Goal: Obtain resource: Download file/media

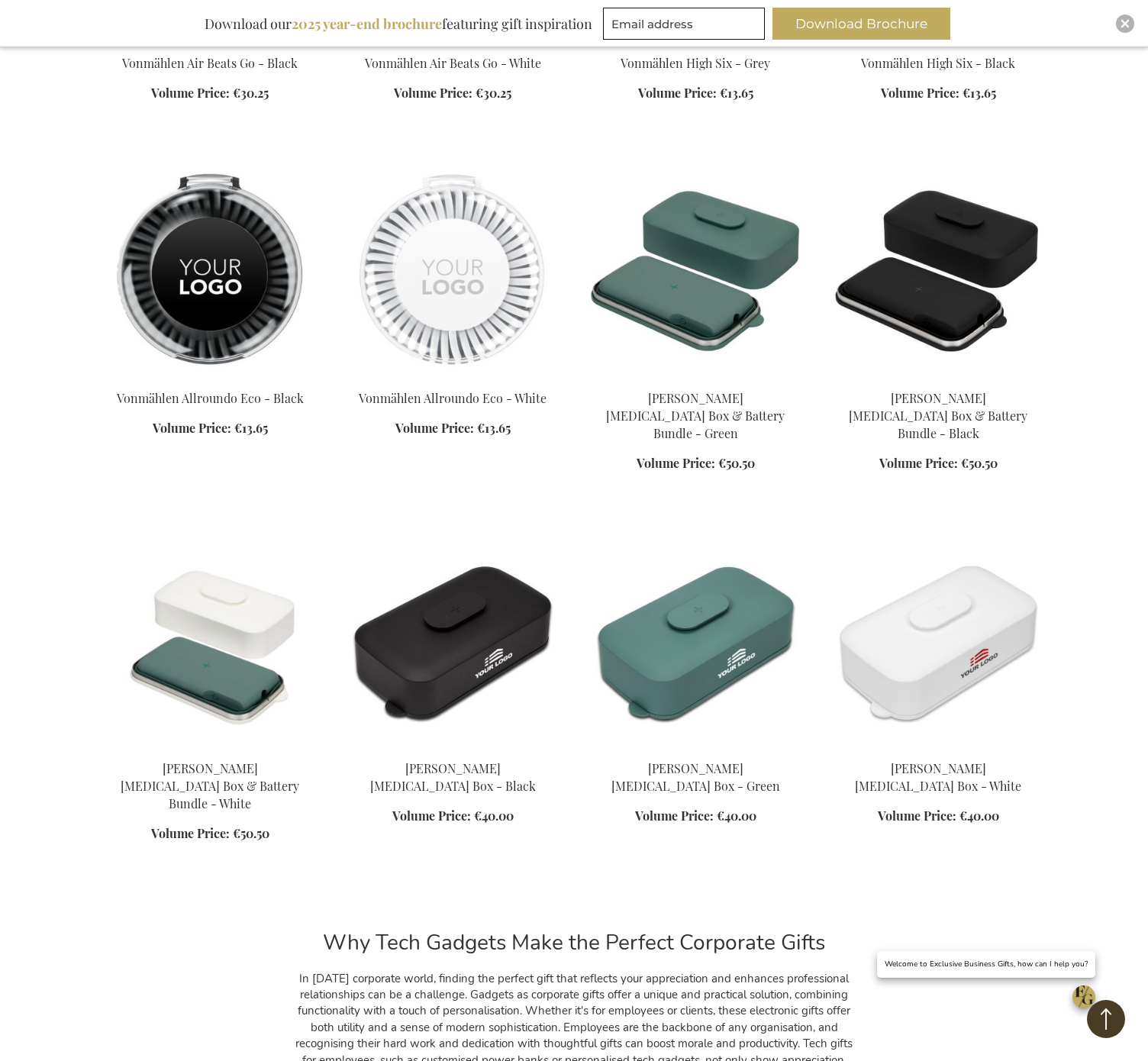
scroll to position [5073, 0]
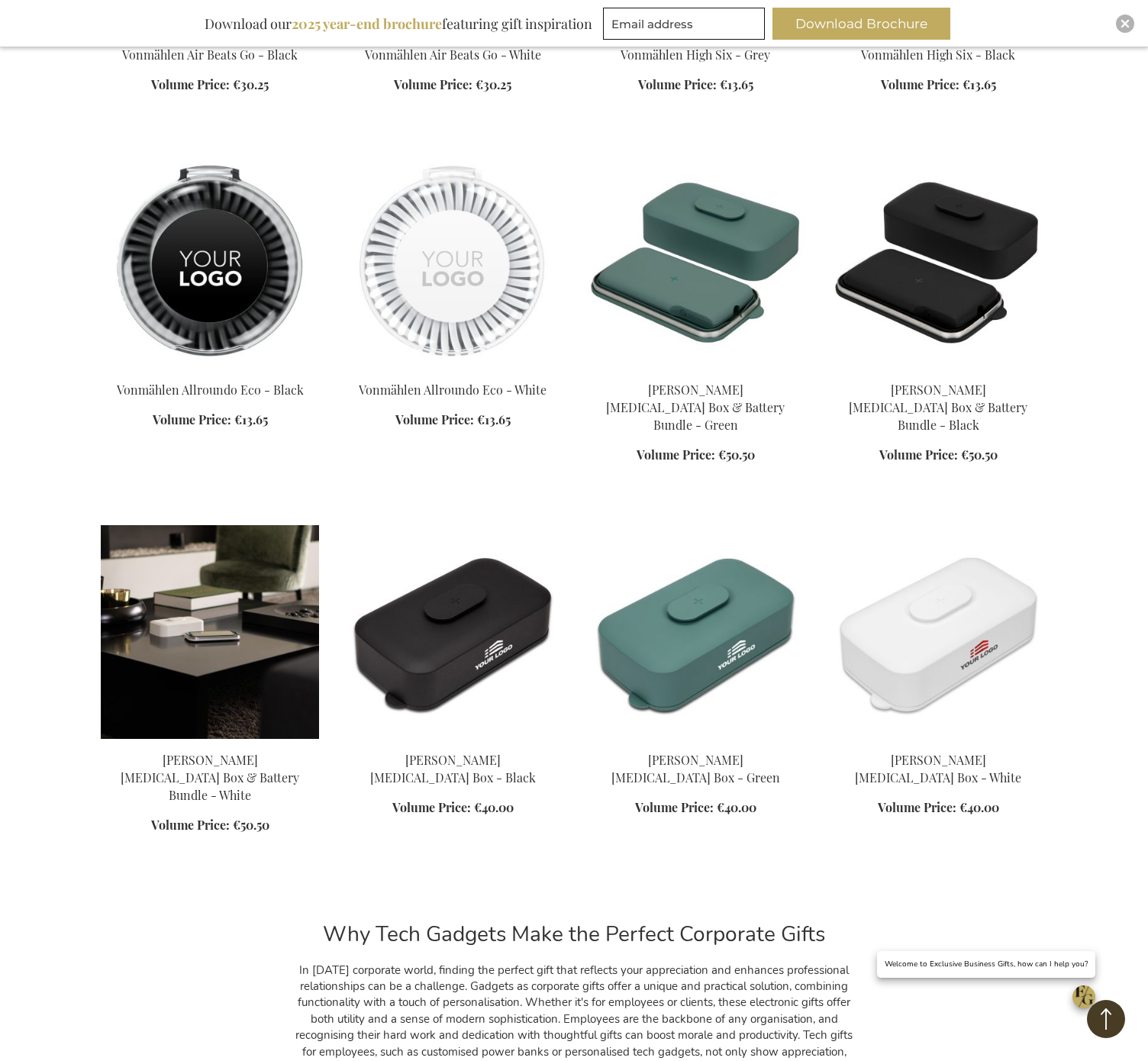
click at [253, 612] on img at bounding box center [210, 632] width 219 height 213
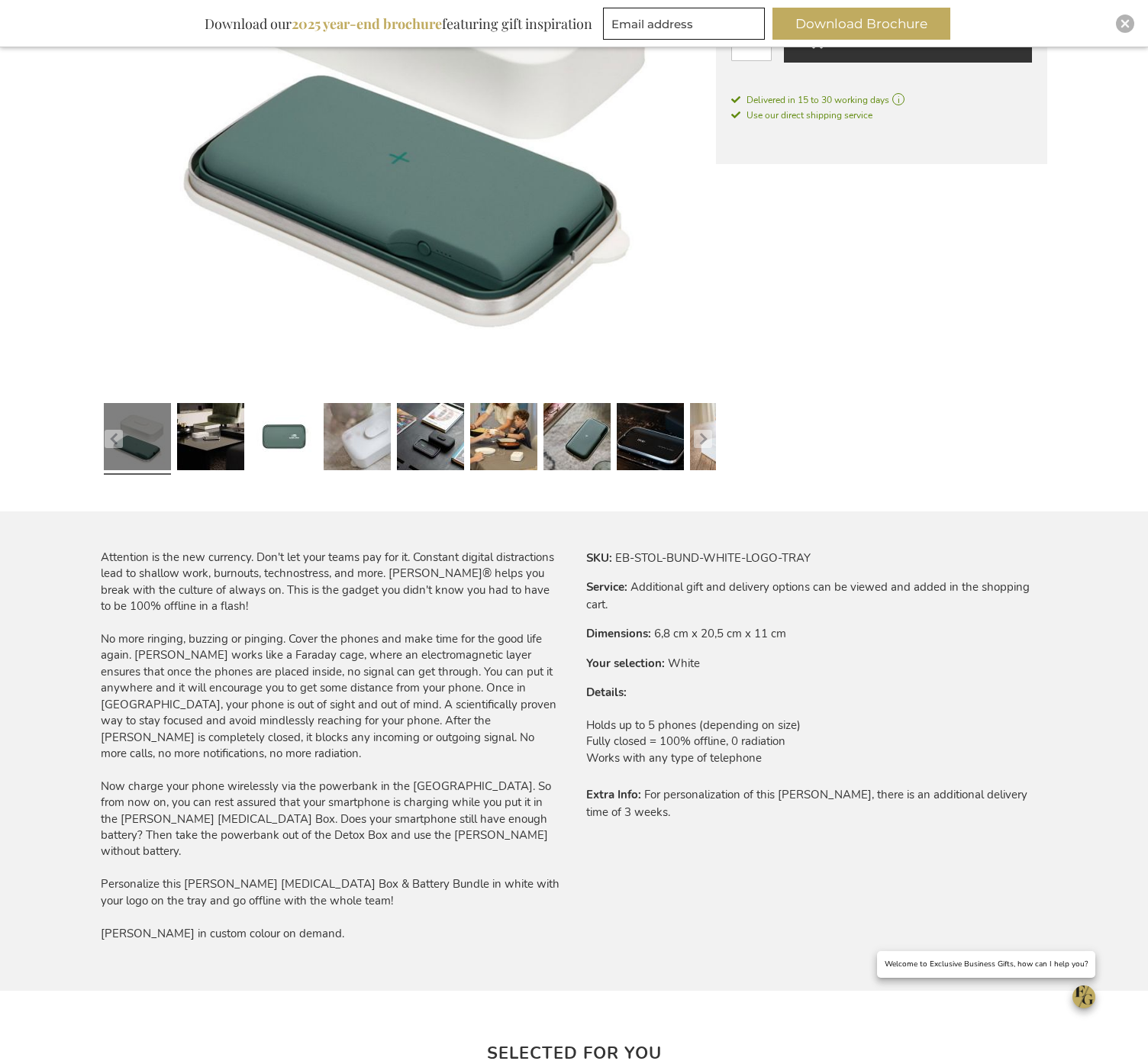
scroll to position [491, 0]
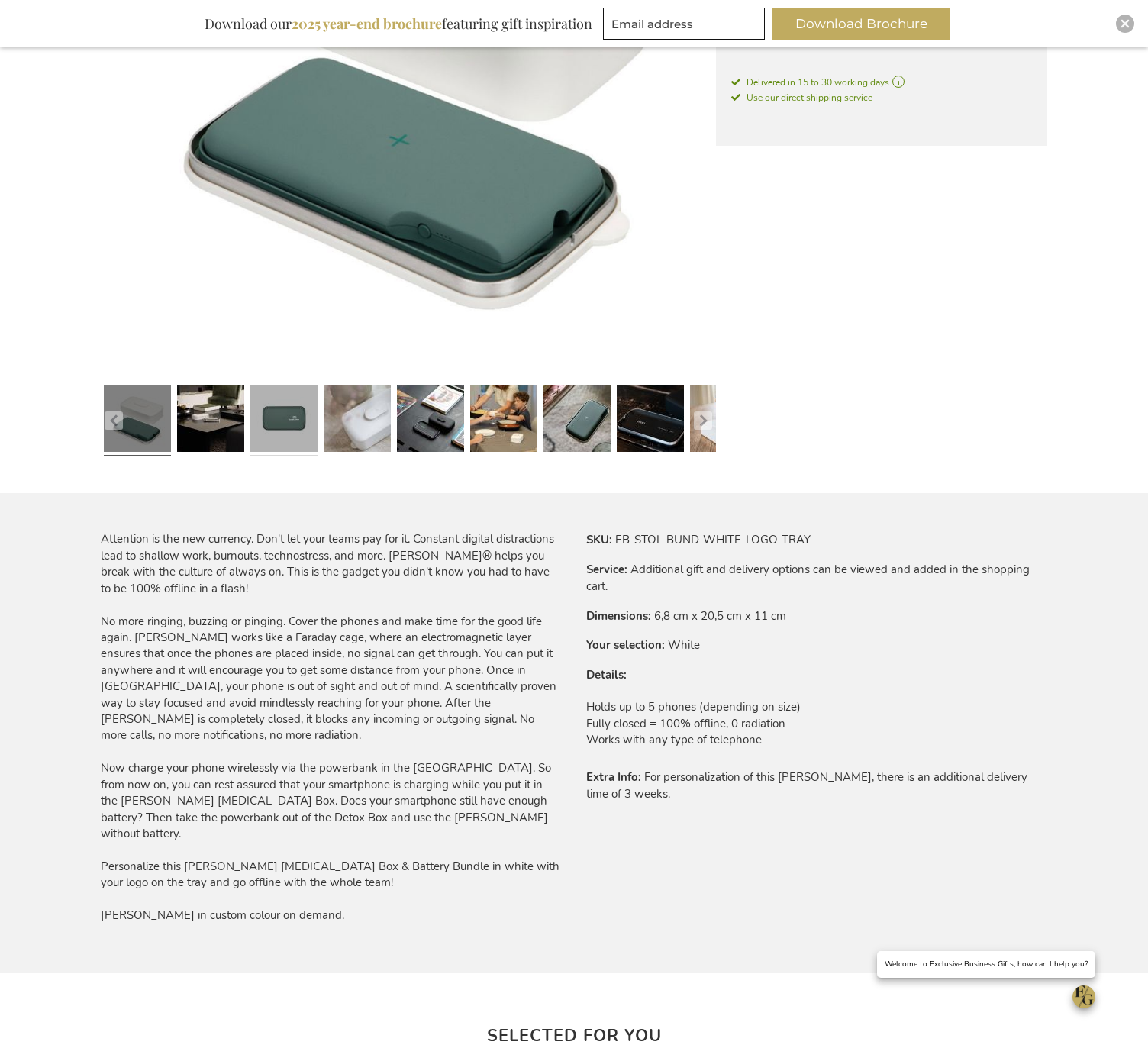
click at [293, 430] on link at bounding box center [283, 422] width 67 height 84
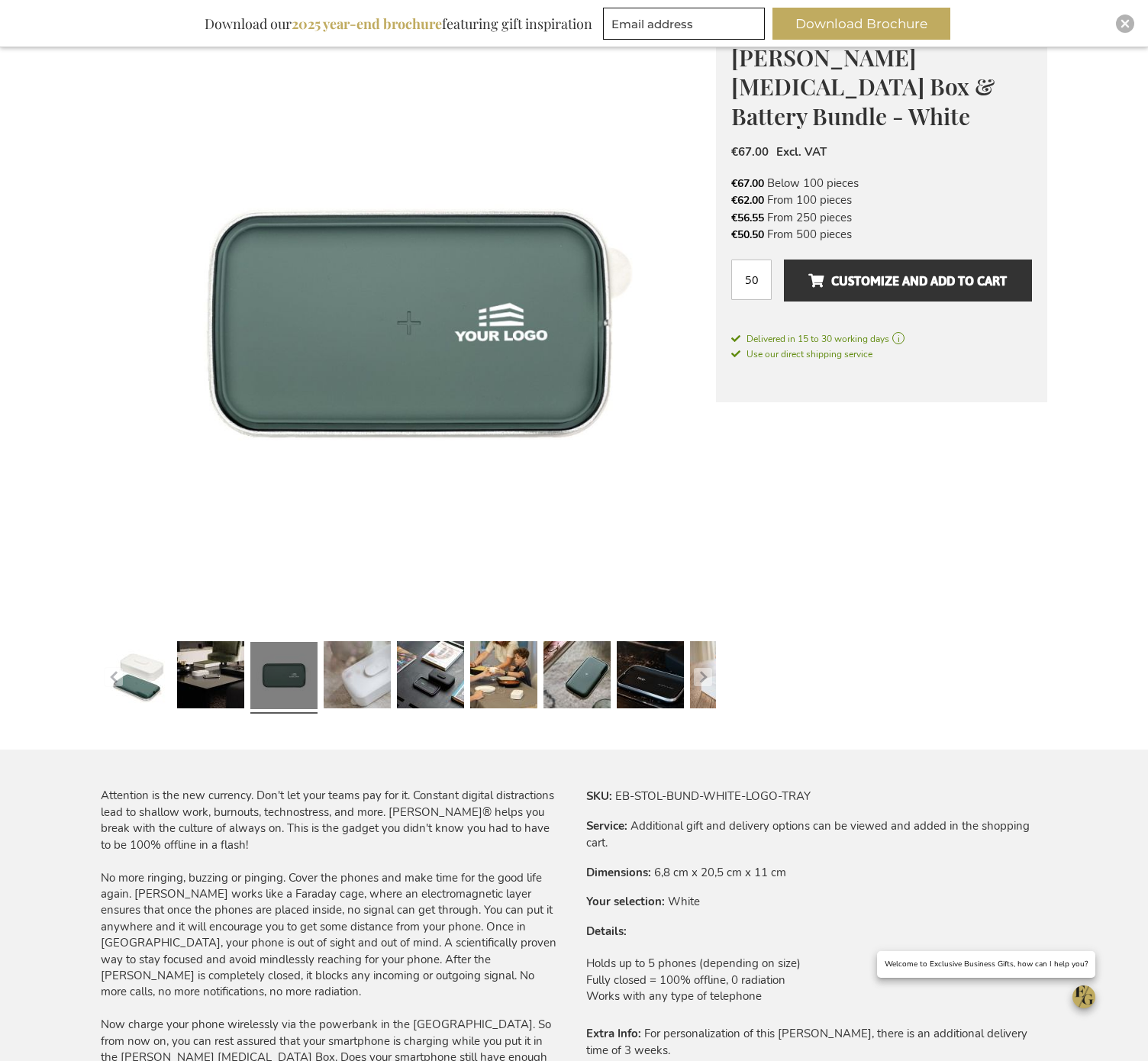
scroll to position [186, 0]
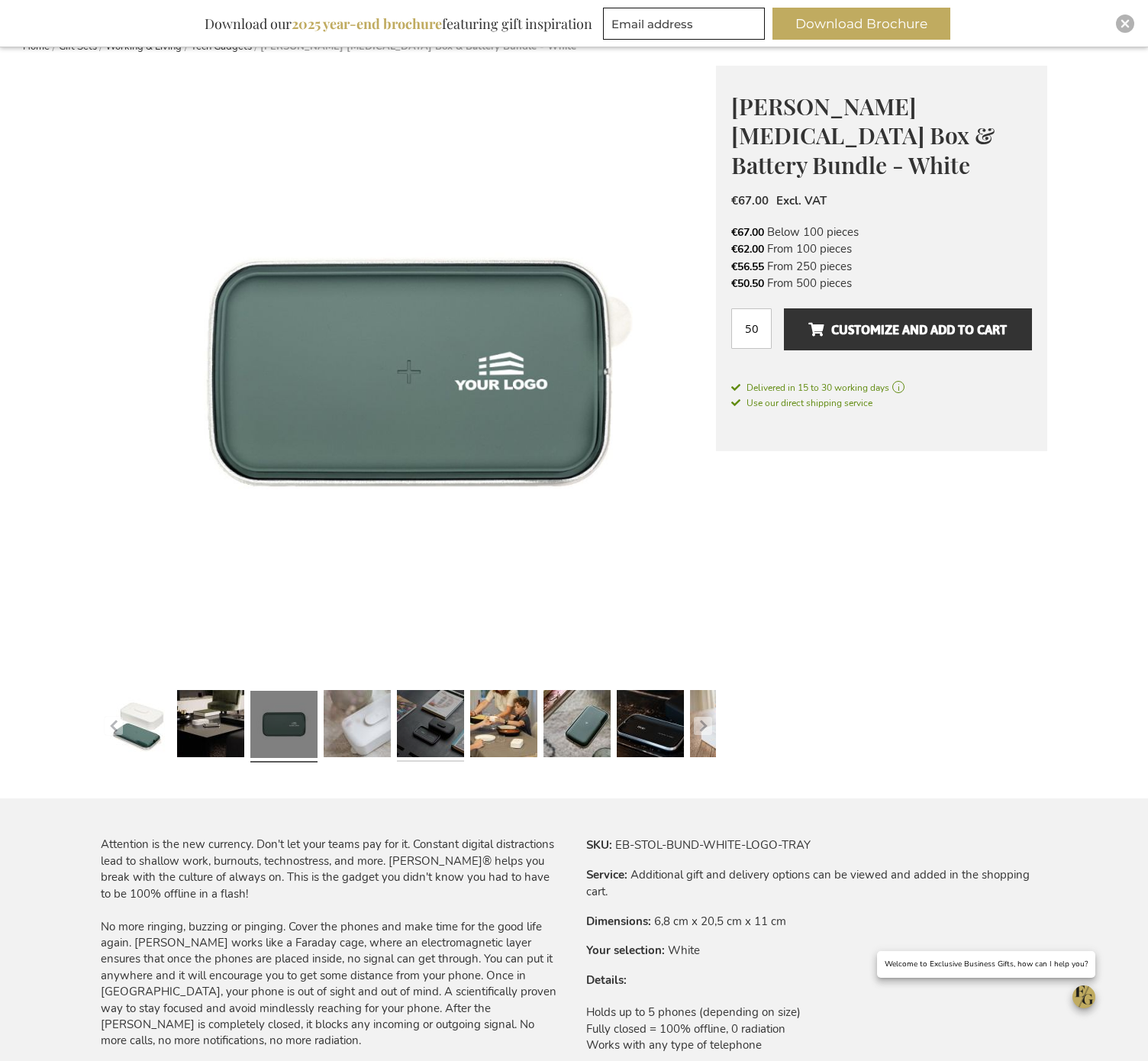
click at [453, 752] on link at bounding box center [430, 726] width 67 height 84
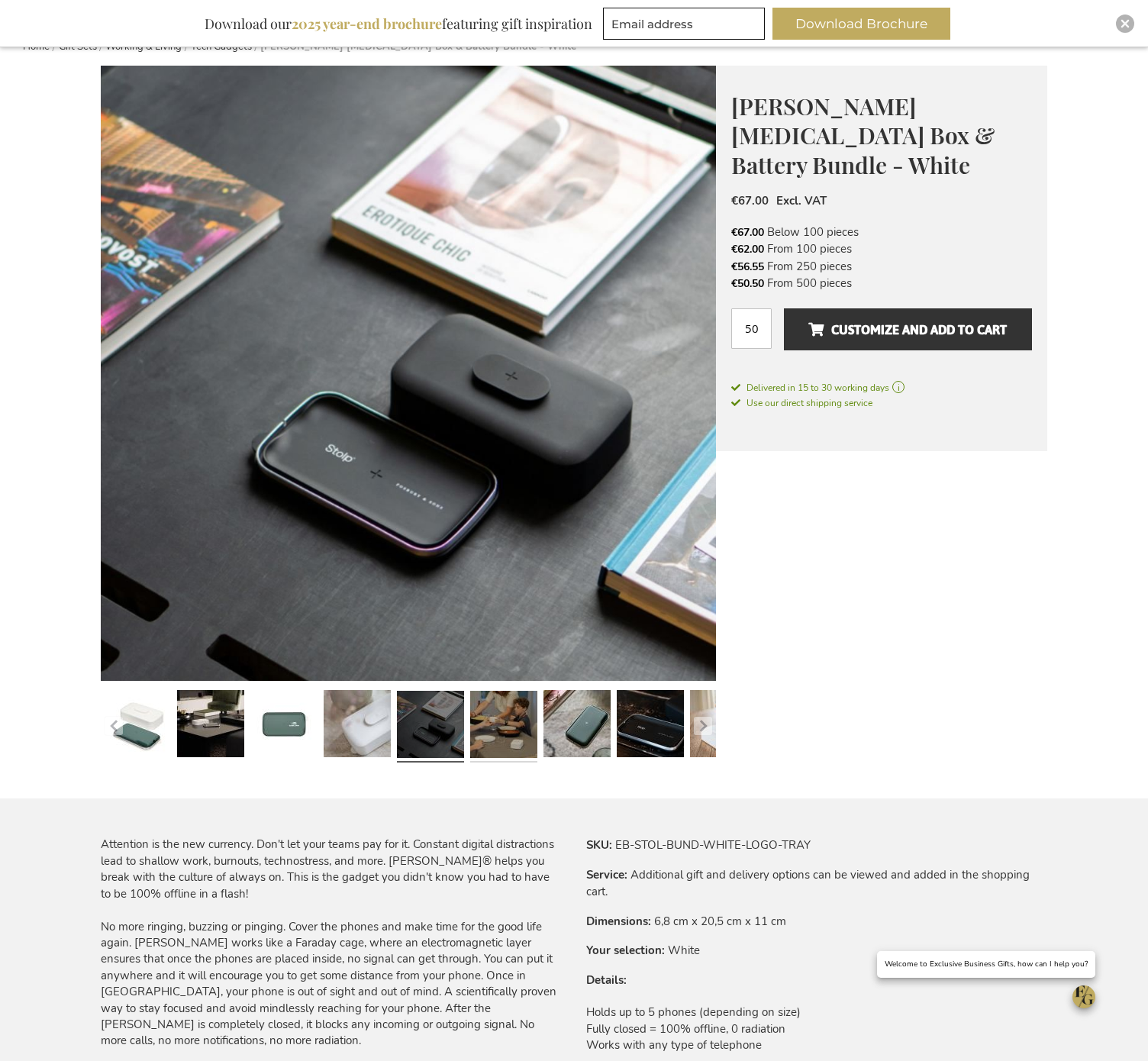
click at [525, 736] on link at bounding box center [503, 726] width 67 height 84
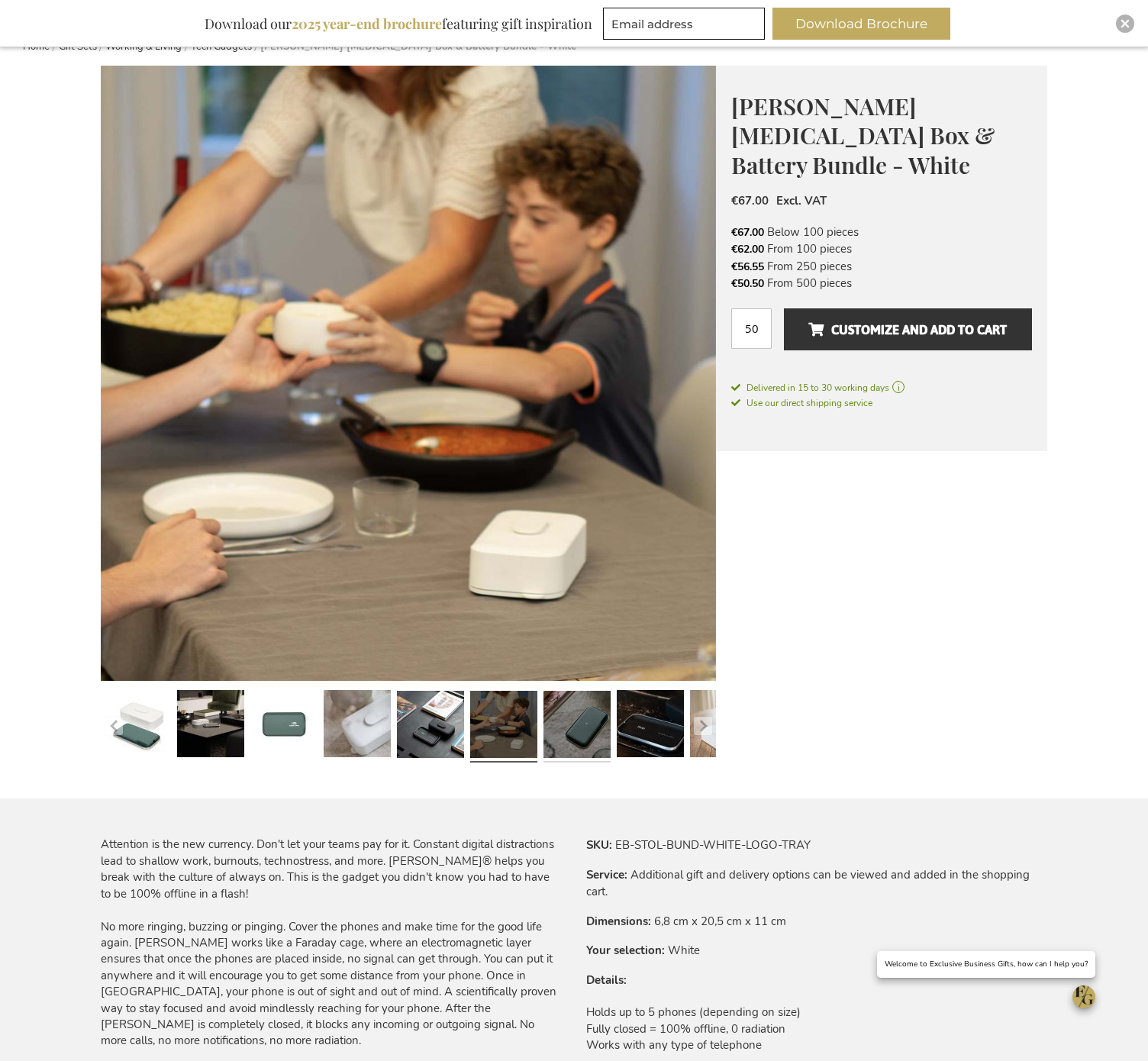
click at [581, 733] on link at bounding box center [577, 726] width 67 height 84
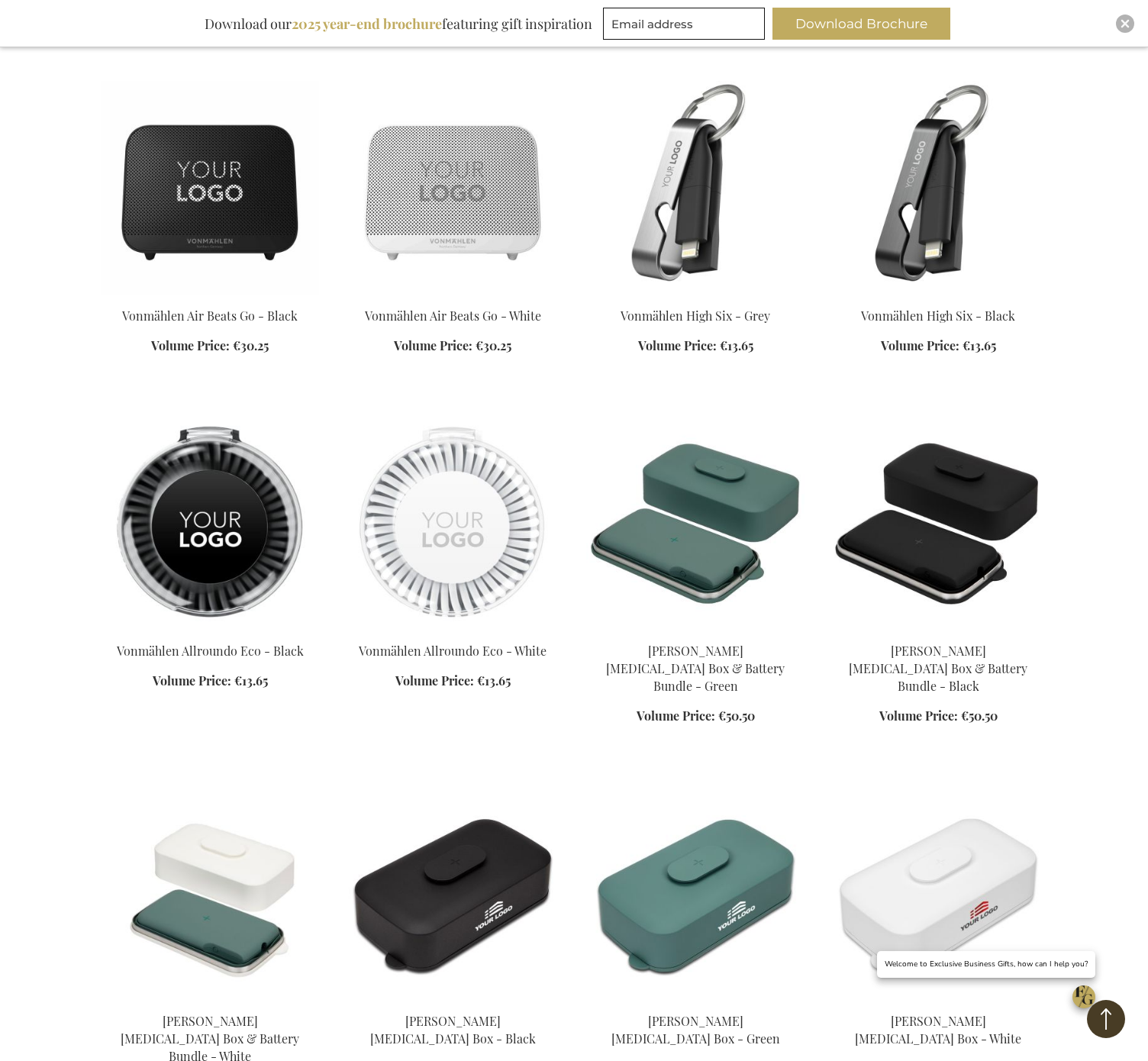
scroll to position [585, 0]
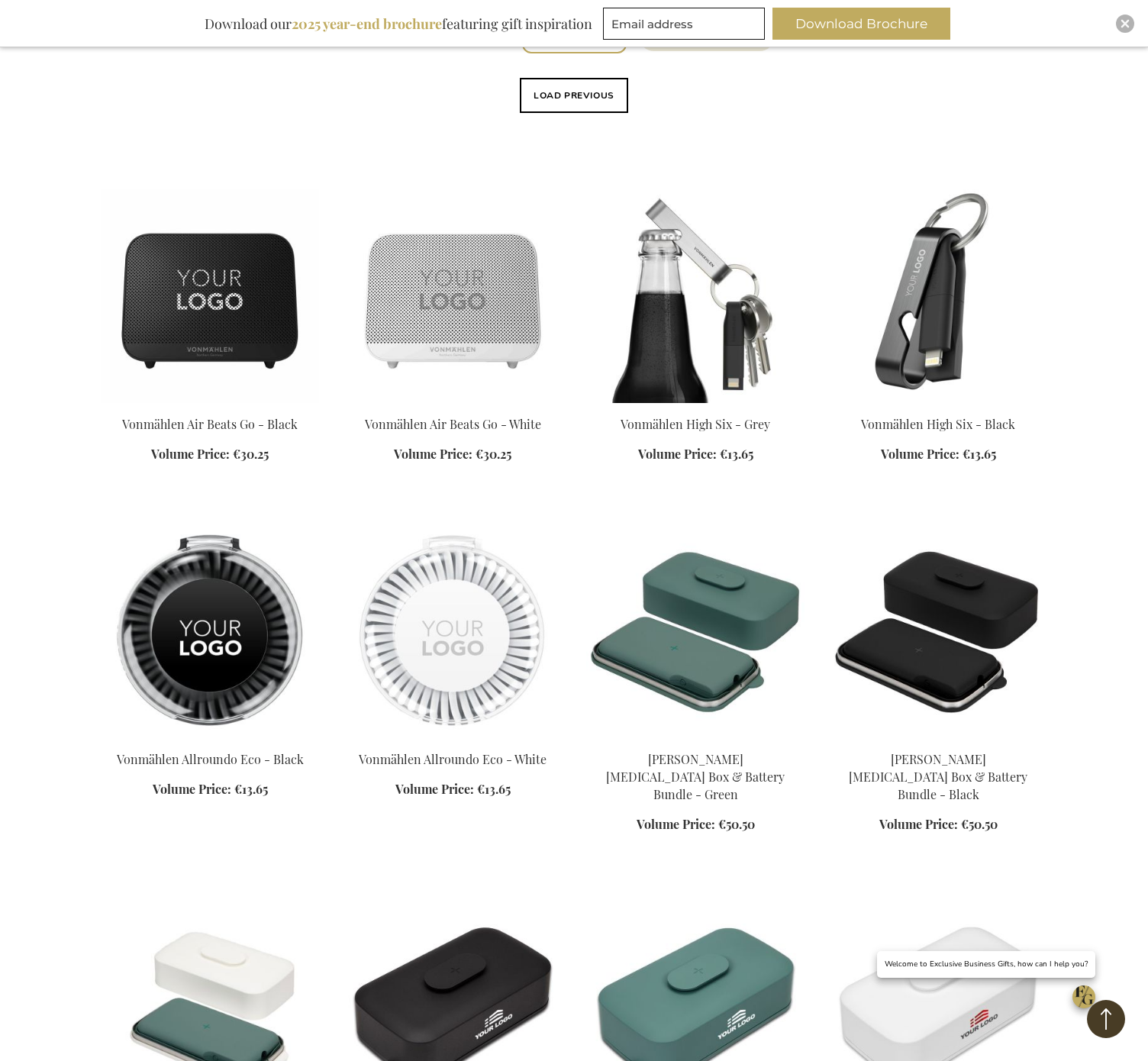
click at [727, 335] on img at bounding box center [695, 295] width 219 height 213
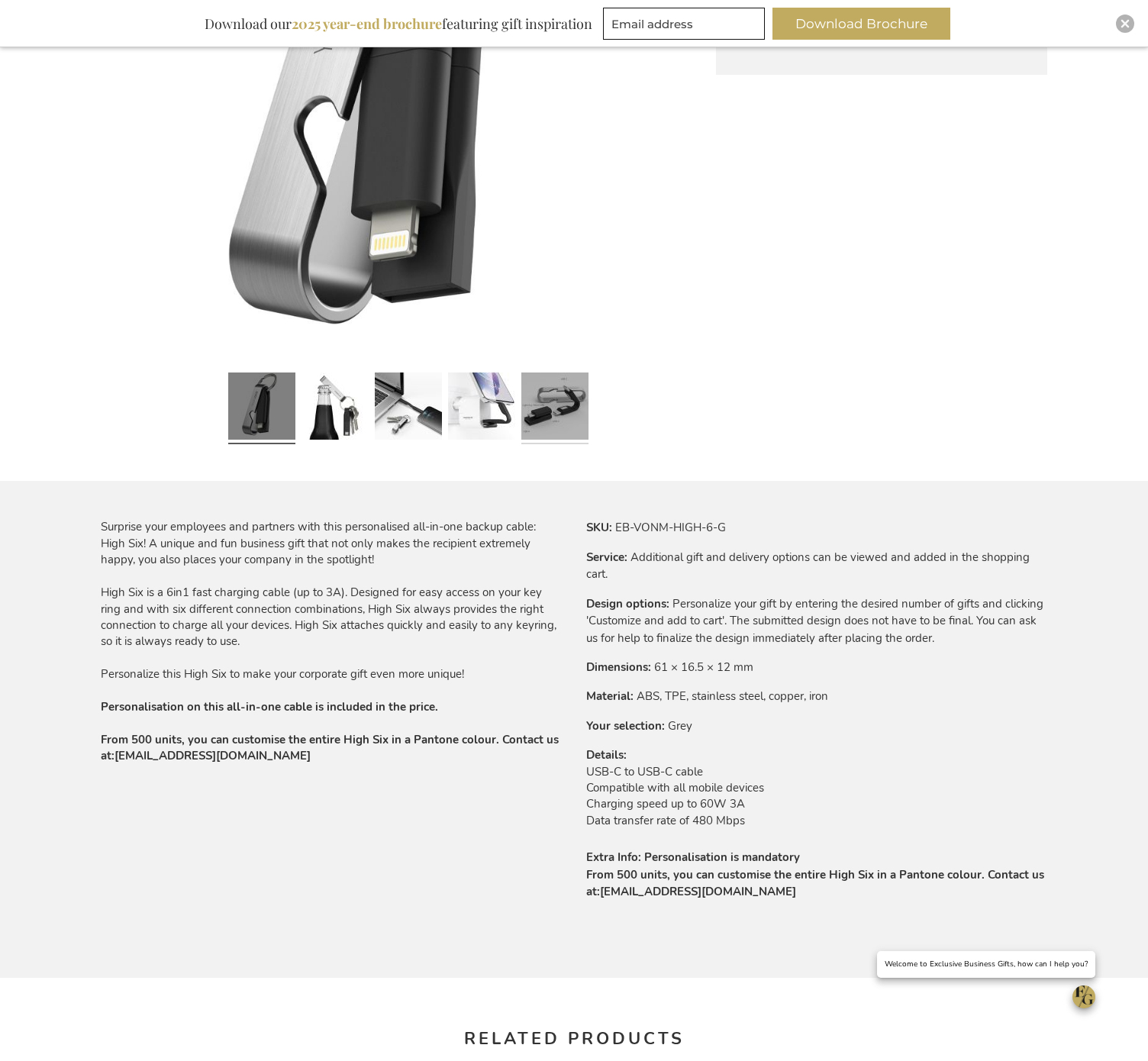
click at [560, 406] on link at bounding box center [554, 409] width 67 height 84
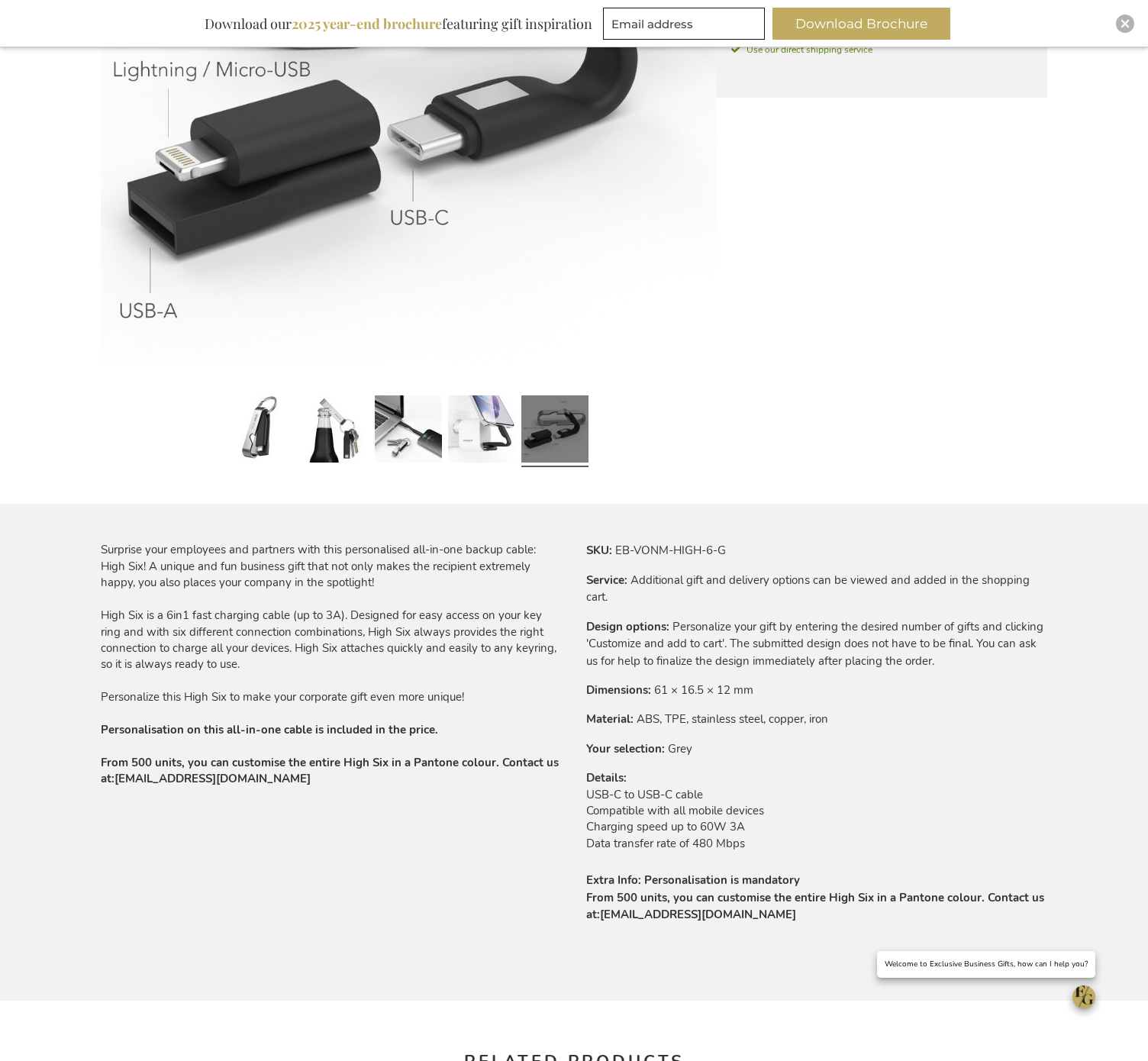
scroll to position [199, 0]
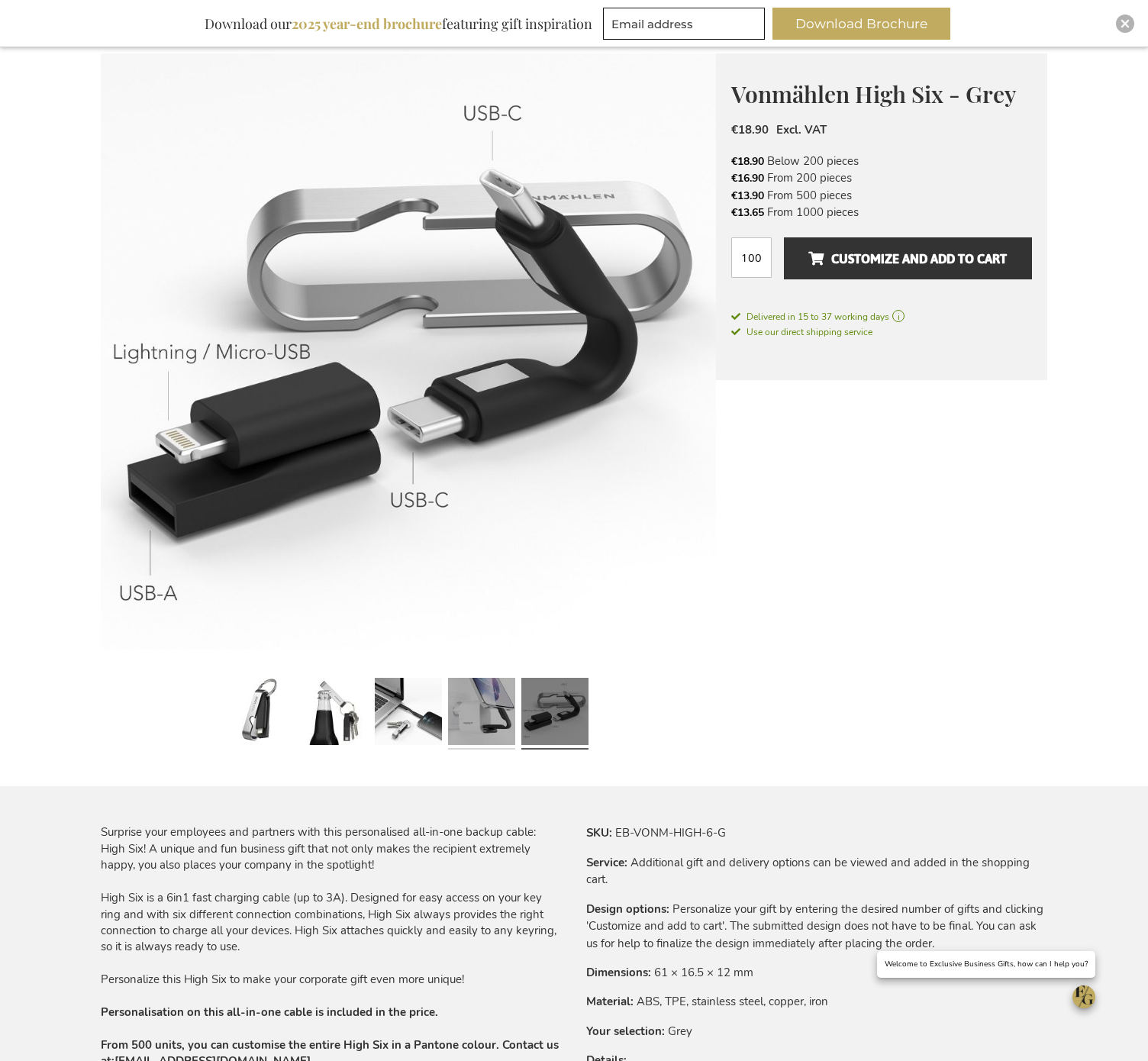
click at [483, 706] on link at bounding box center [481, 714] width 67 height 84
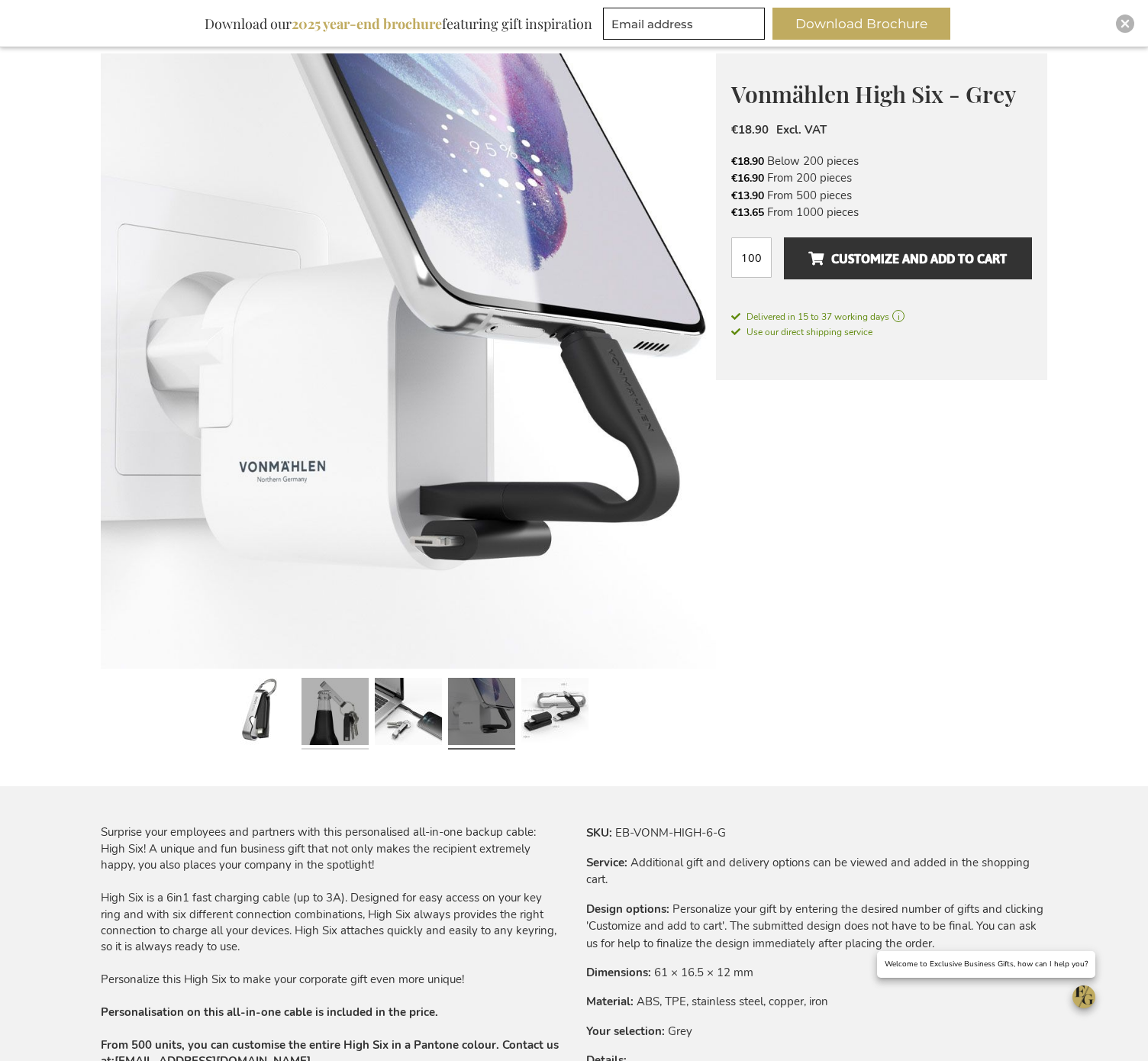
click at [324, 734] on link at bounding box center [334, 714] width 67 height 84
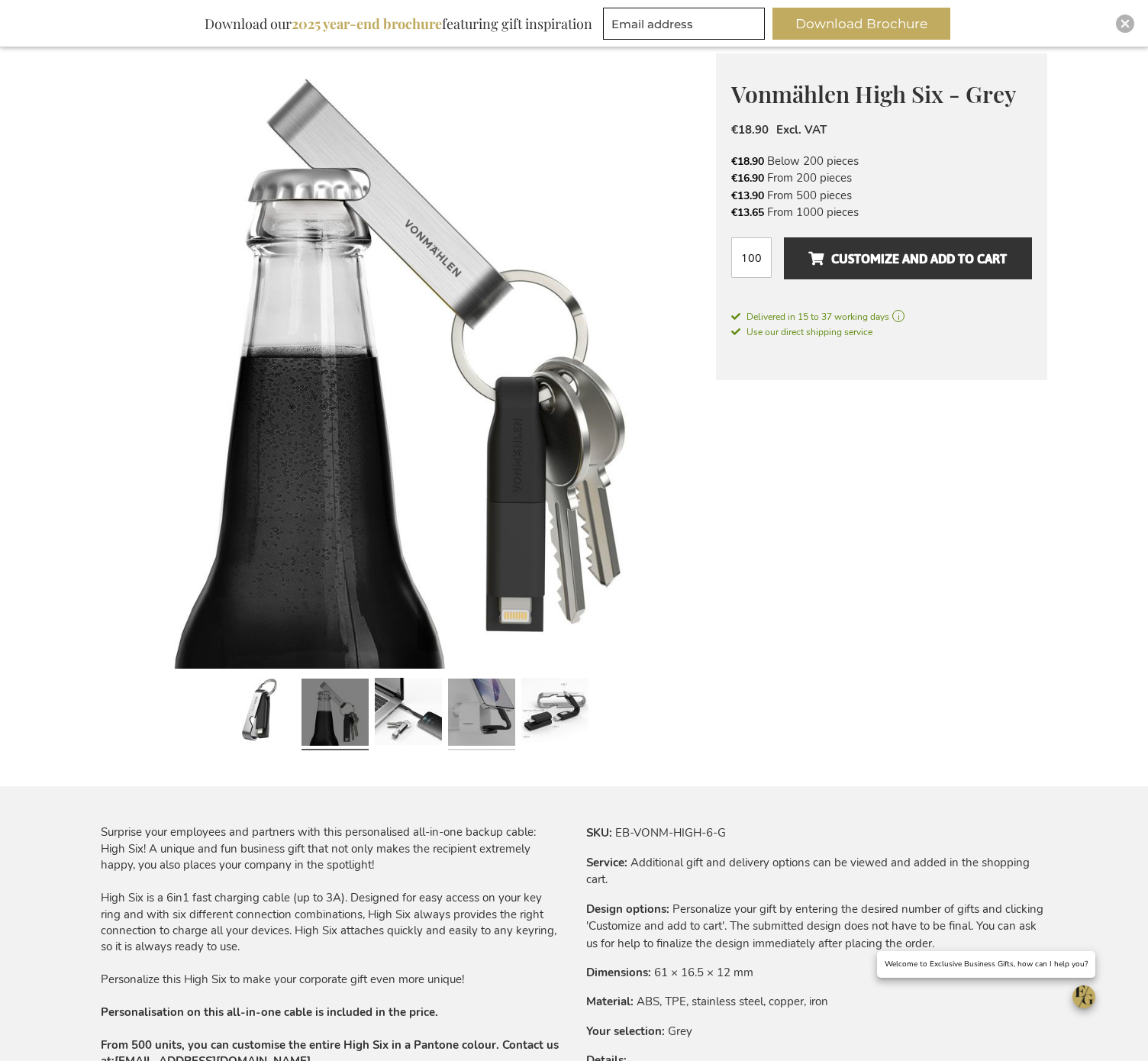
click at [469, 734] on link at bounding box center [481, 714] width 67 height 84
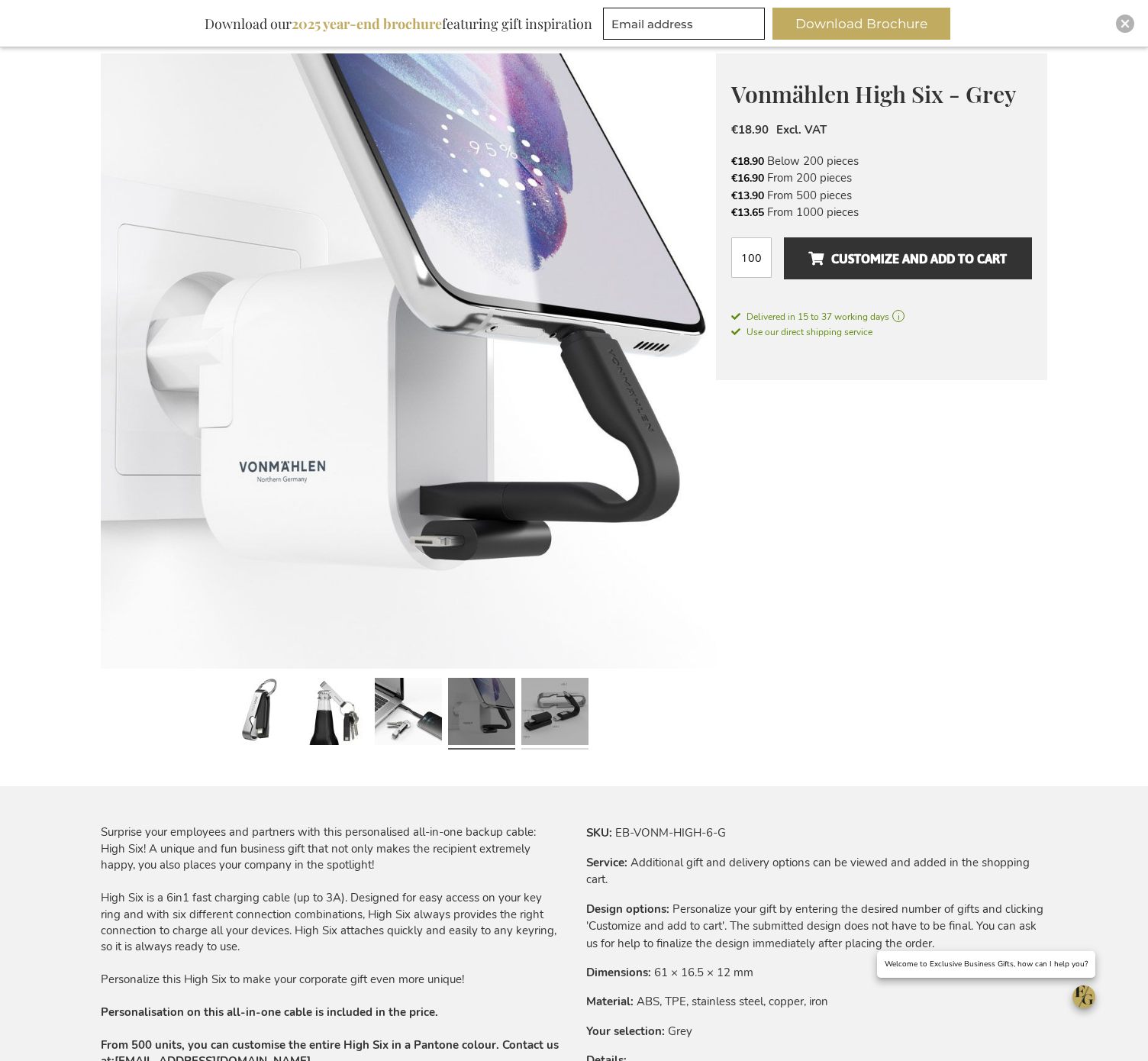
click at [534, 724] on link at bounding box center [554, 714] width 67 height 84
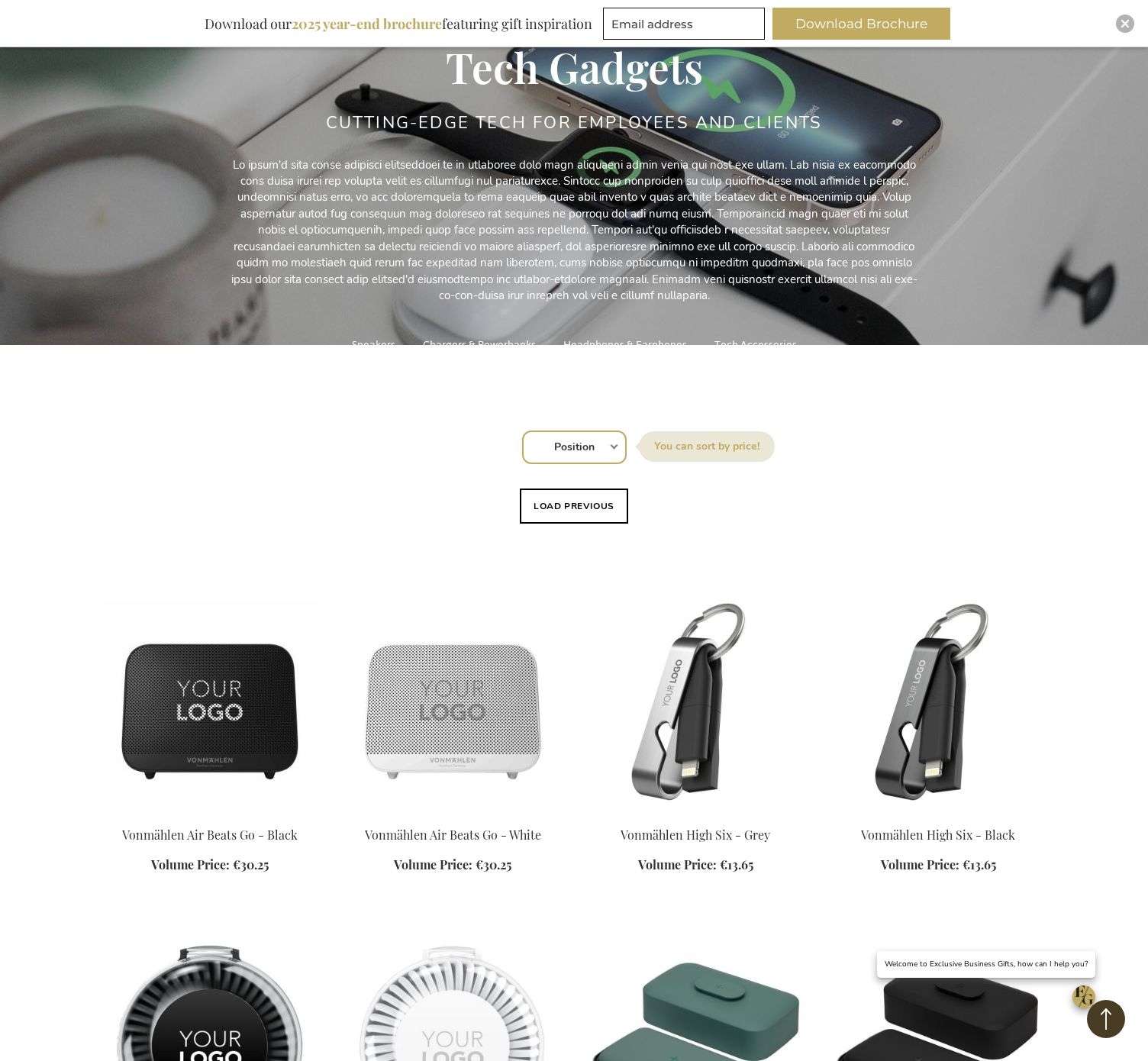
scroll to position [7, 0]
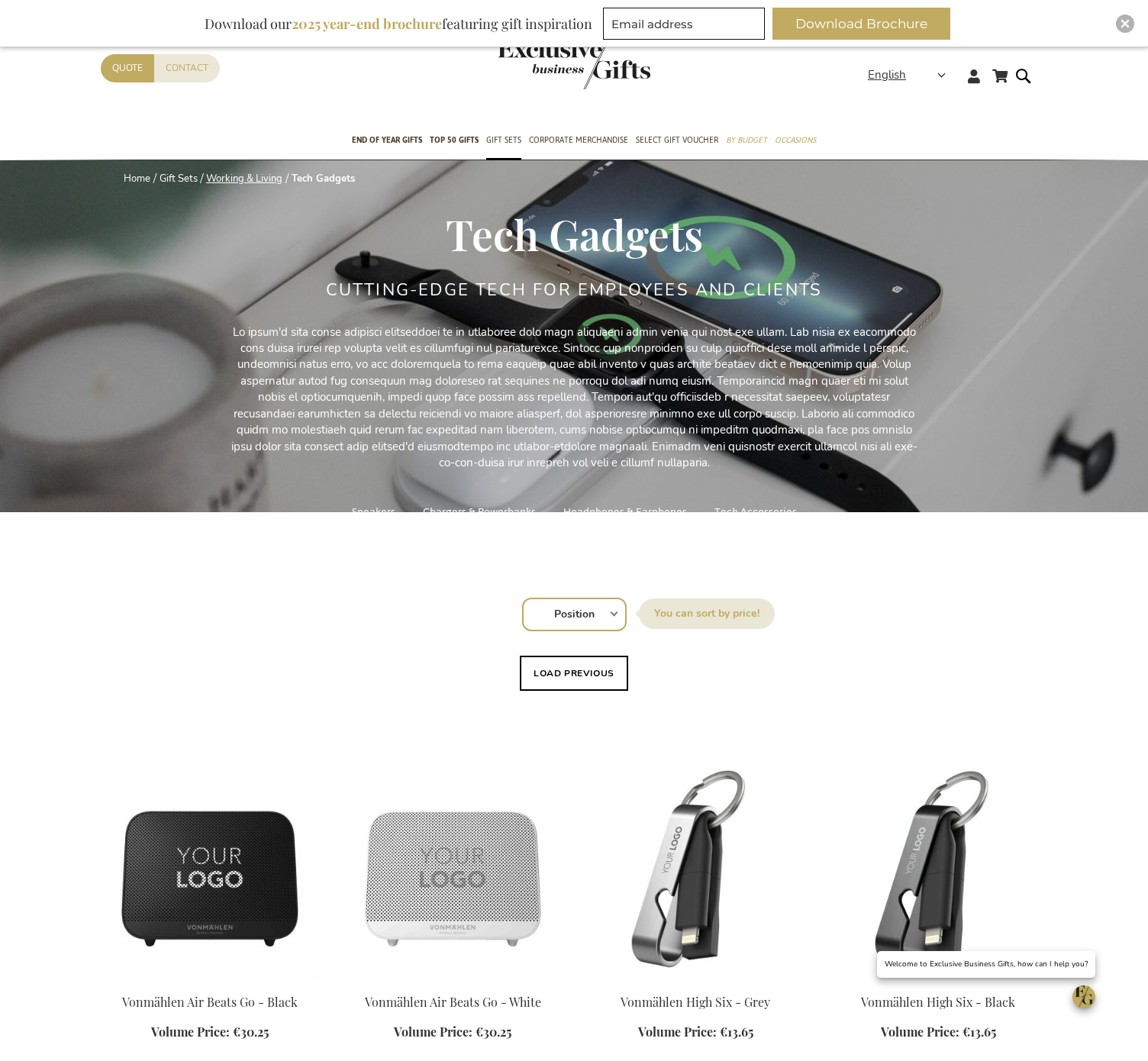
click at [255, 174] on link "Working & Living" at bounding box center [245, 179] width 77 height 14
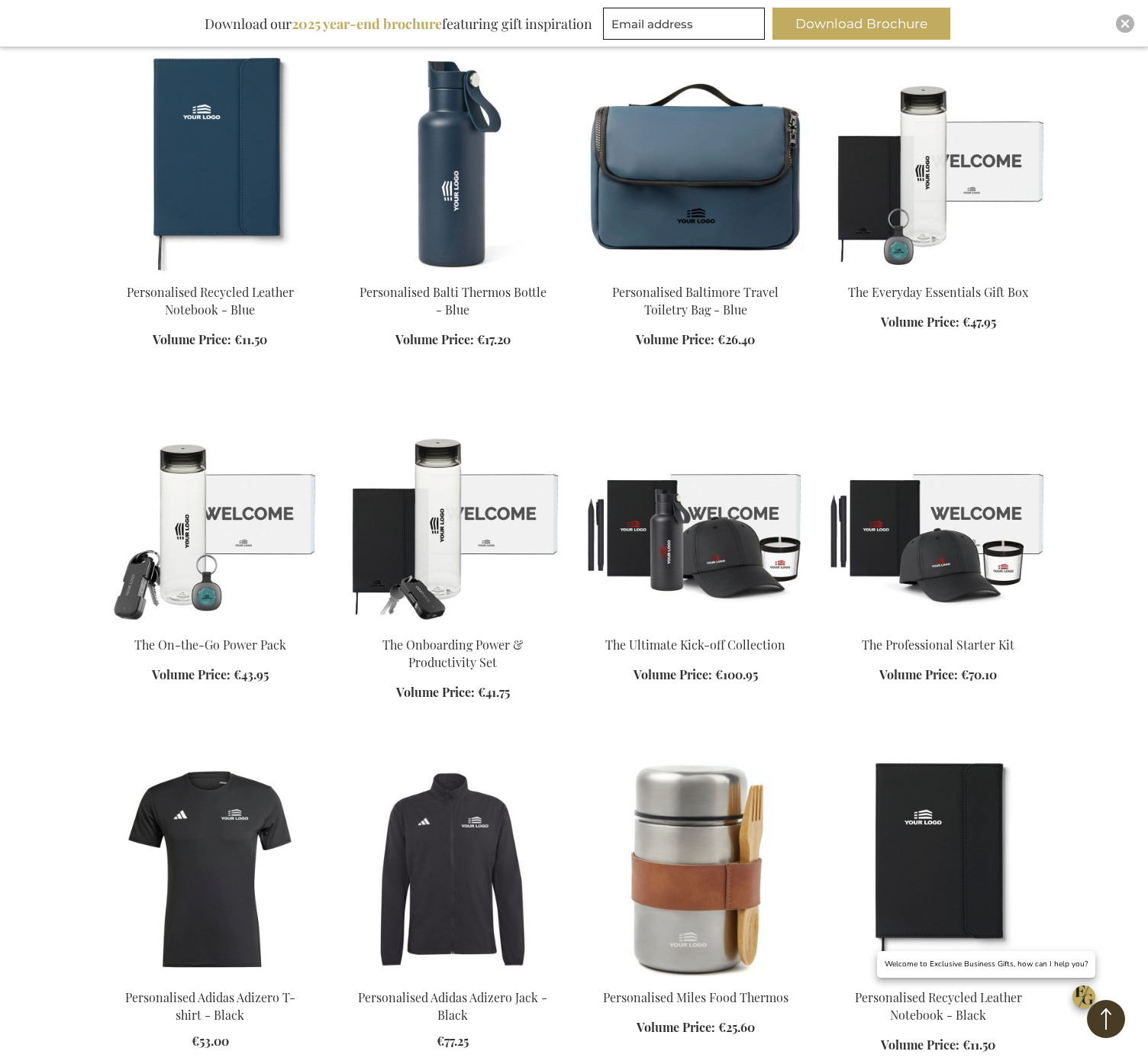
scroll to position [746, 0]
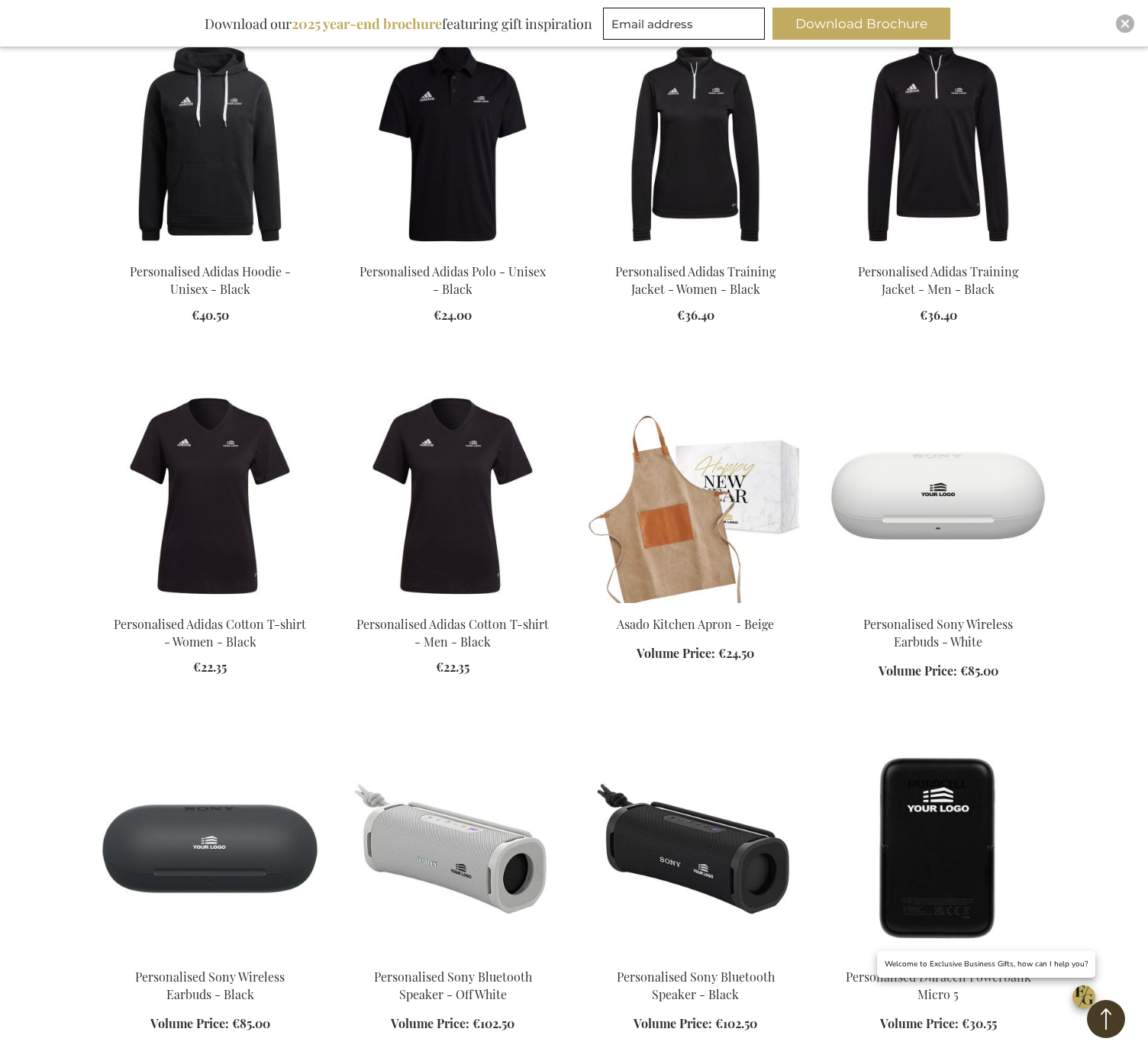
scroll to position [3841, 0]
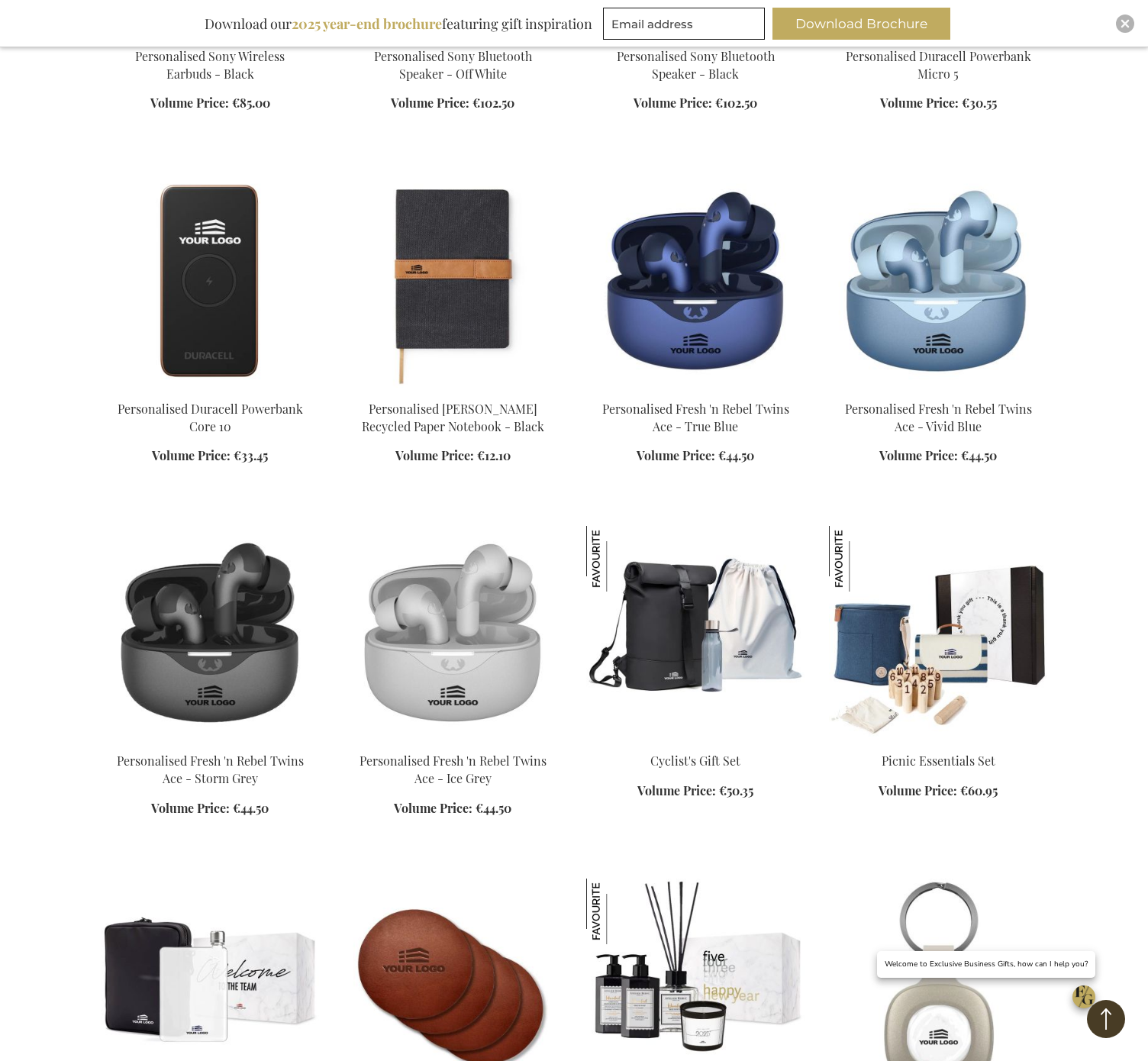
scroll to position [4615, 0]
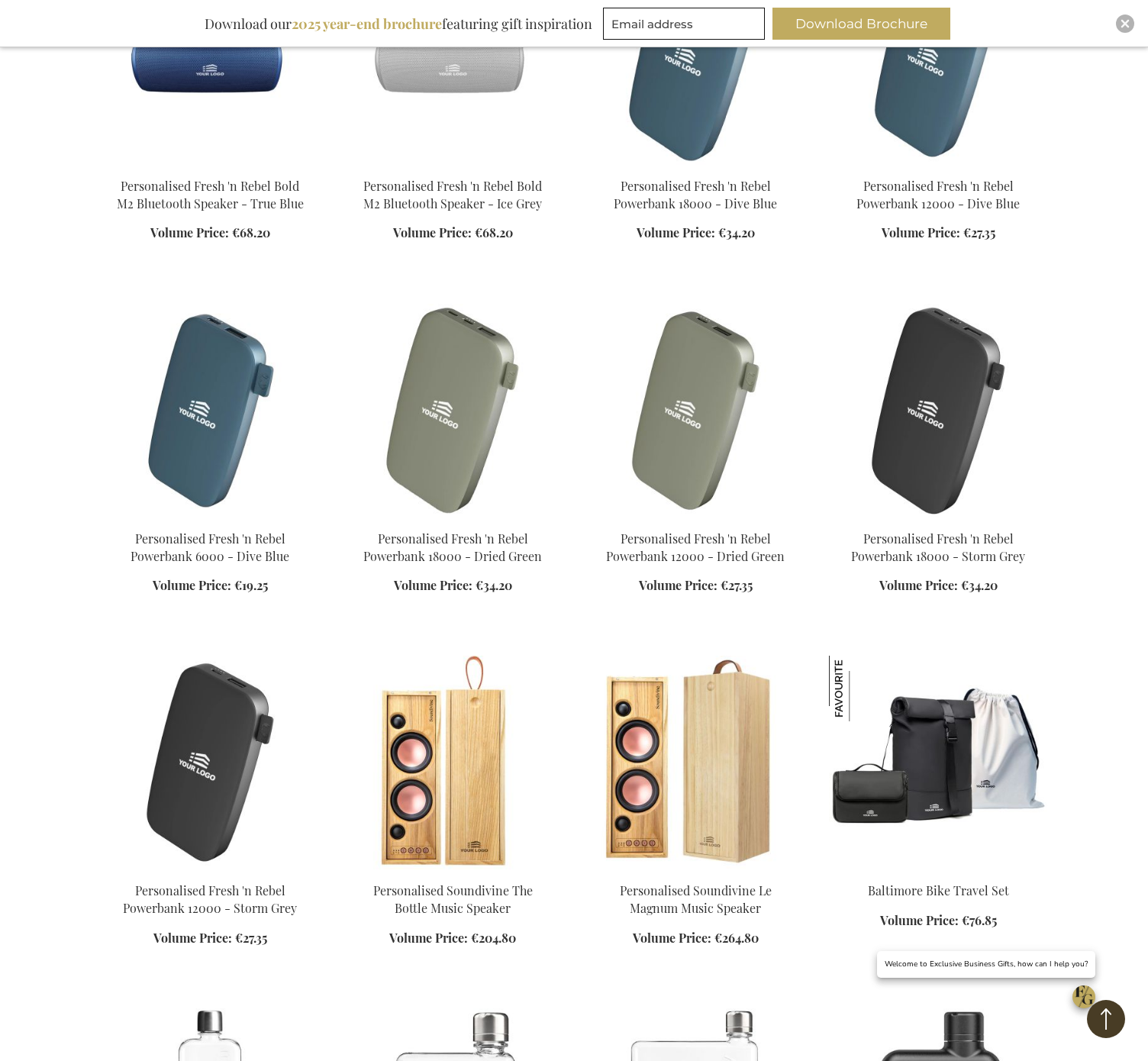
scroll to position [6714, 0]
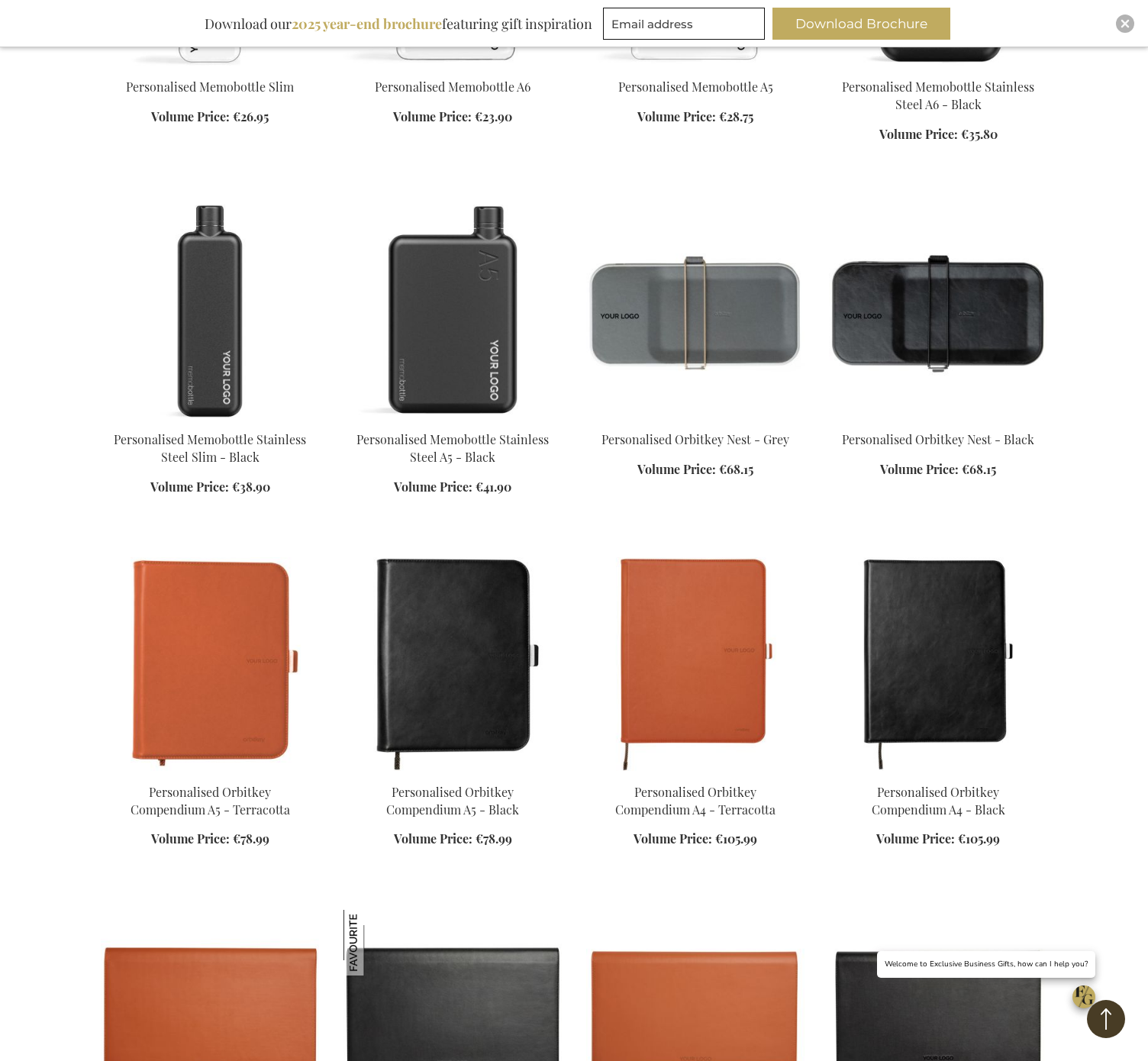
scroll to position [7981, 0]
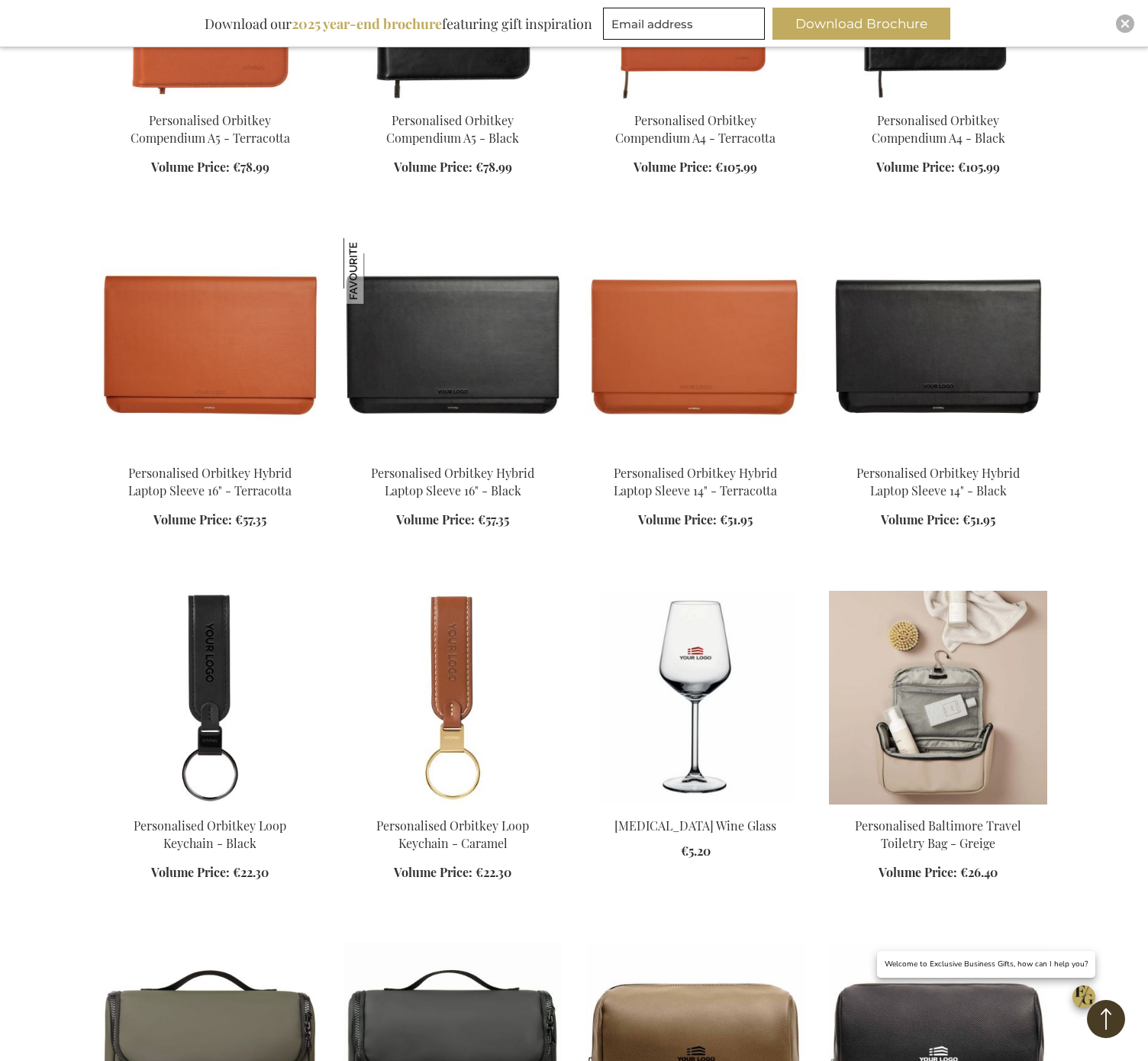
scroll to position [8439, 0]
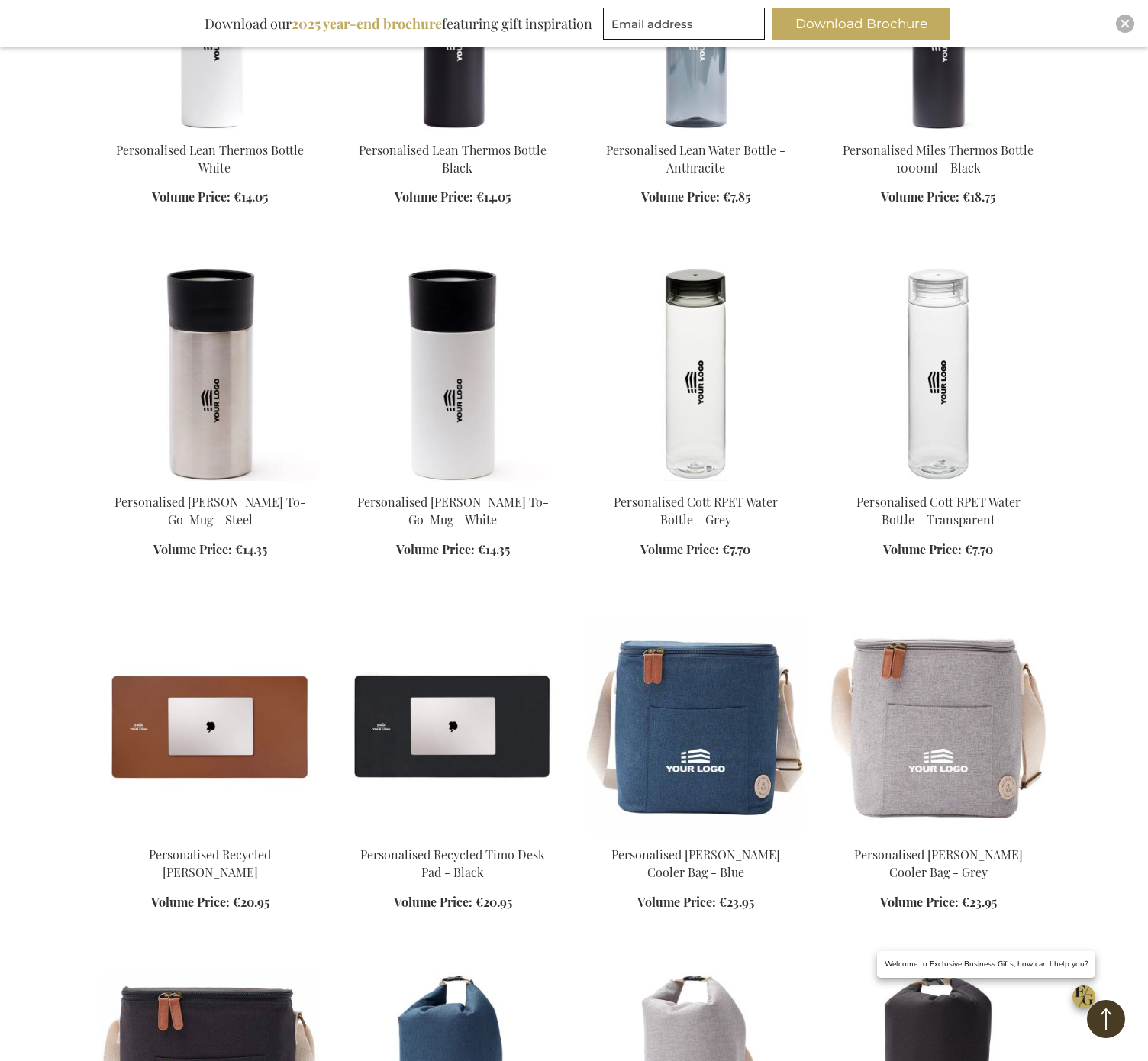
scroll to position [13310, 0]
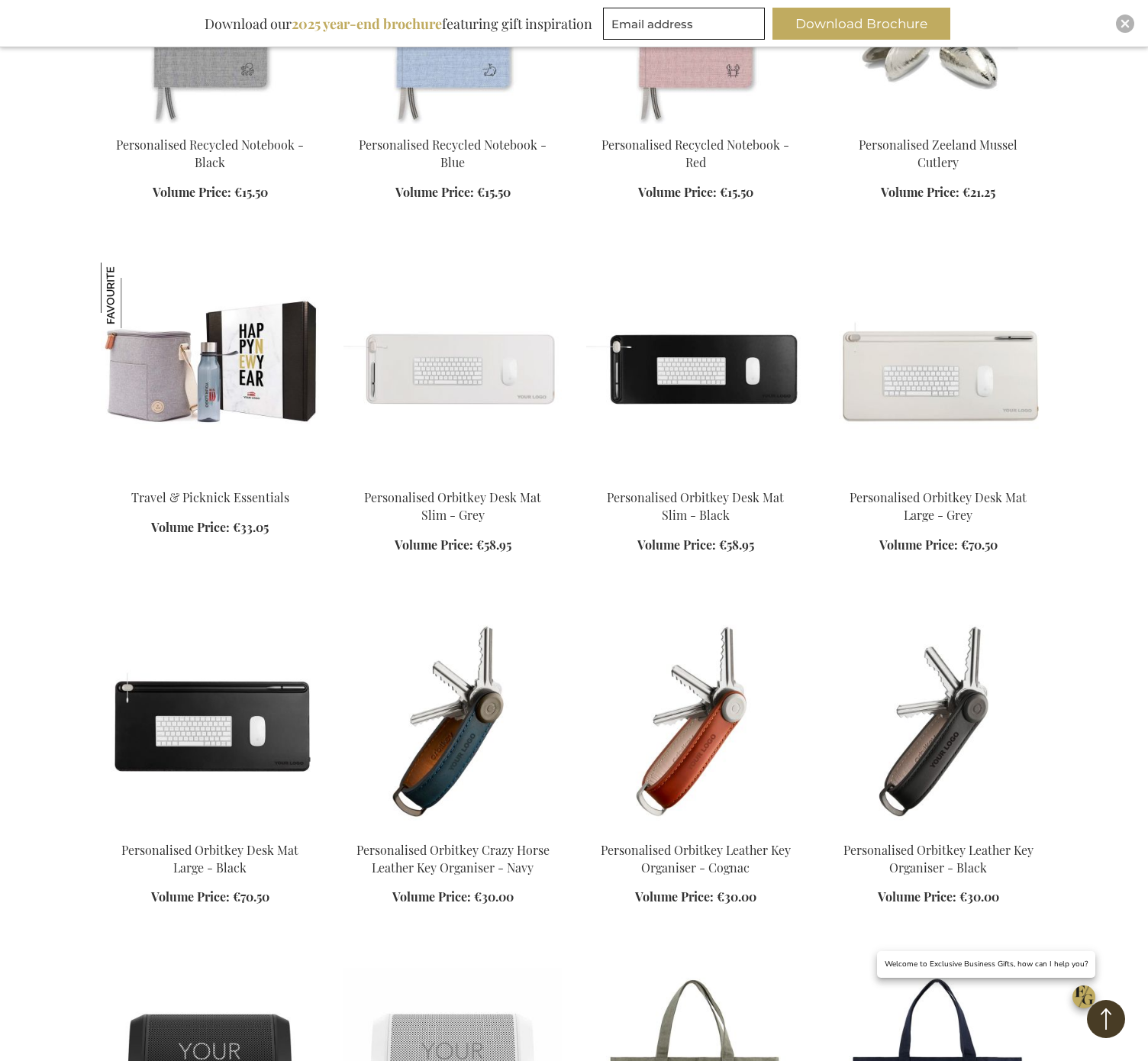
scroll to position [16515, 0]
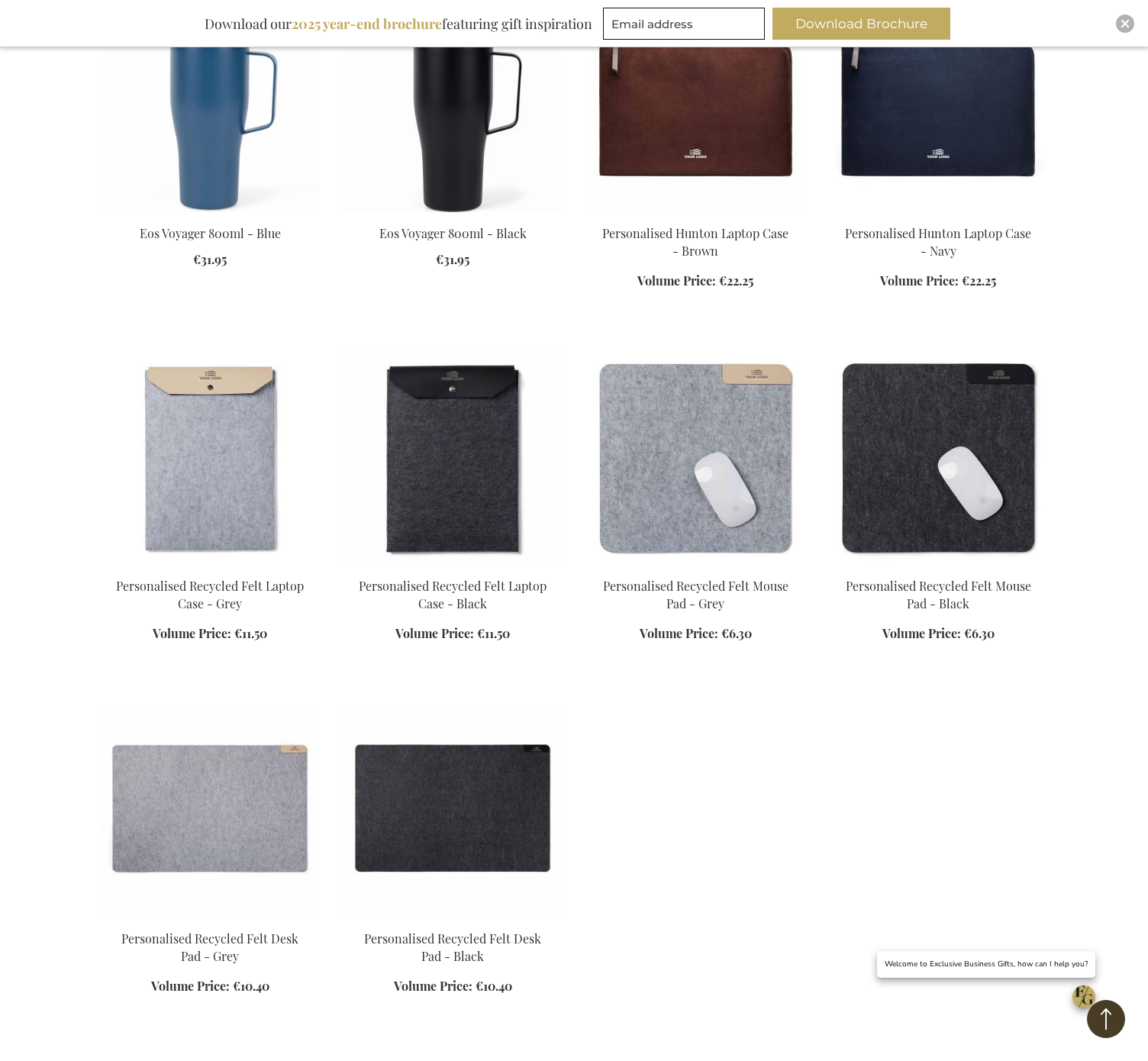
scroll to position [22069, 0]
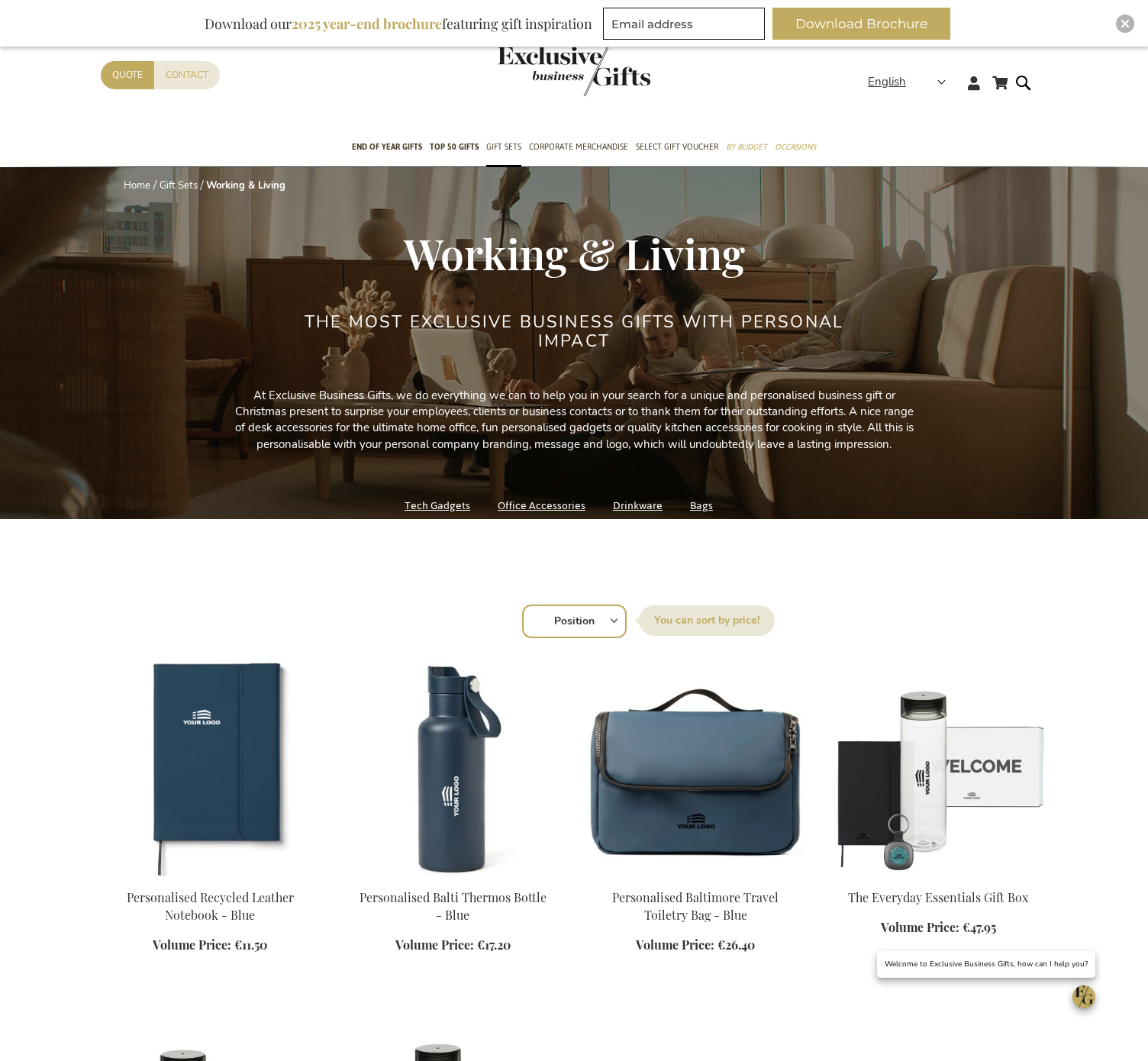
click at [381, 23] on b "2025 year-end brochure" at bounding box center [367, 24] width 151 height 18
click at [656, 26] on input "Email address" at bounding box center [684, 24] width 162 height 32
type input "[EMAIL_ADDRESS][DOMAIN_NAME]"
